Goal: Obtain resource: Obtain resource

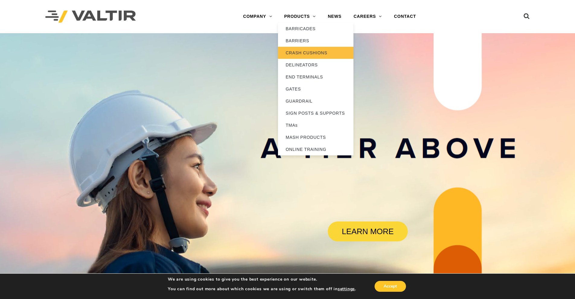
click at [308, 55] on link "CRASH CUSHIONS" at bounding box center [315, 53] width 75 height 12
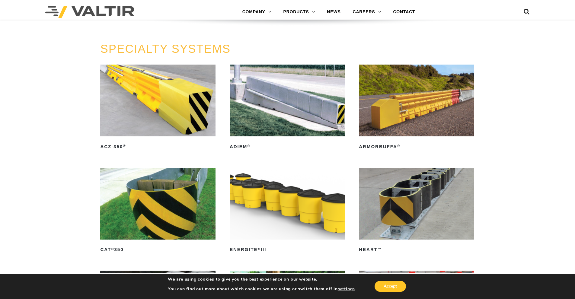
scroll to position [1629, 0]
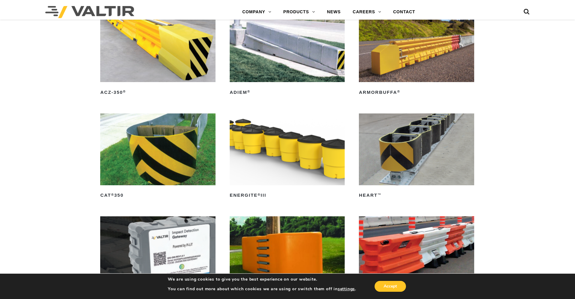
click at [413, 139] on img at bounding box center [416, 149] width 115 height 72
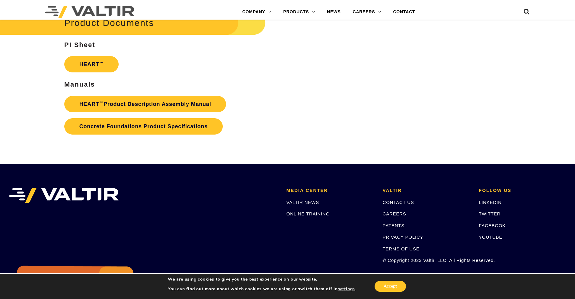
scroll to position [1056, 0]
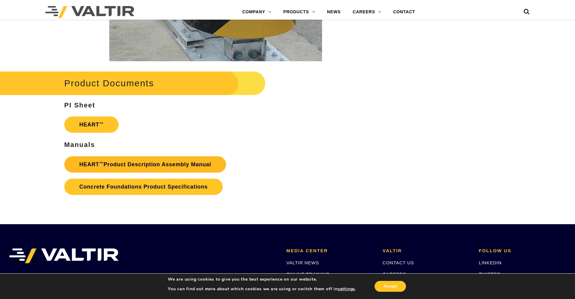
click at [146, 167] on link "HEART ™ Product Description Assembly Manual" at bounding box center [145, 164] width 162 height 16
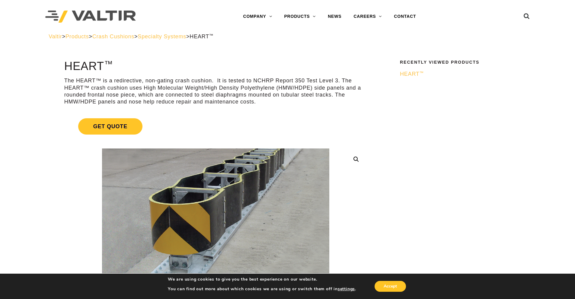
click at [403, 75] on span "HEART ™" at bounding box center [412, 74] width 24 height 6
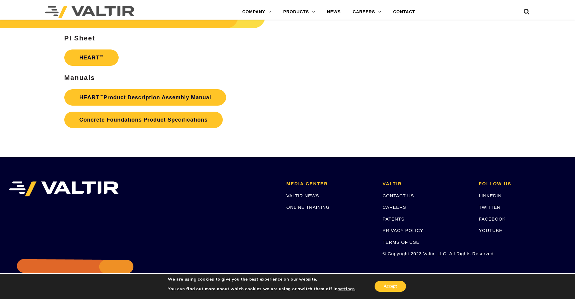
scroll to position [1011, 0]
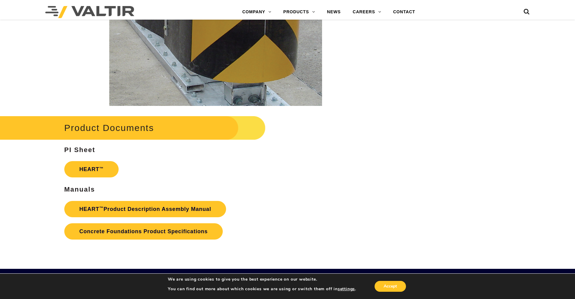
drag, startPoint x: 114, startPoint y: 210, endPoint x: 279, endPoint y: 221, distance: 165.7
click at [281, 222] on p "HEART ™ Product Description Assembly Manual Concrete Foundations Product Specif…" at bounding box center [215, 220] width 303 height 45
click at [190, 212] on link "HEART ™ Product Description Assembly Manual" at bounding box center [145, 209] width 162 height 16
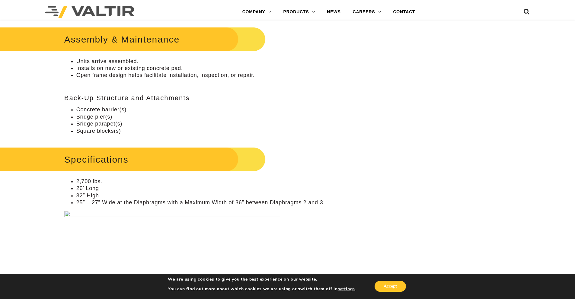
scroll to position [392, 0]
